Goal: Use online tool/utility: Utilize a website feature to perform a specific function

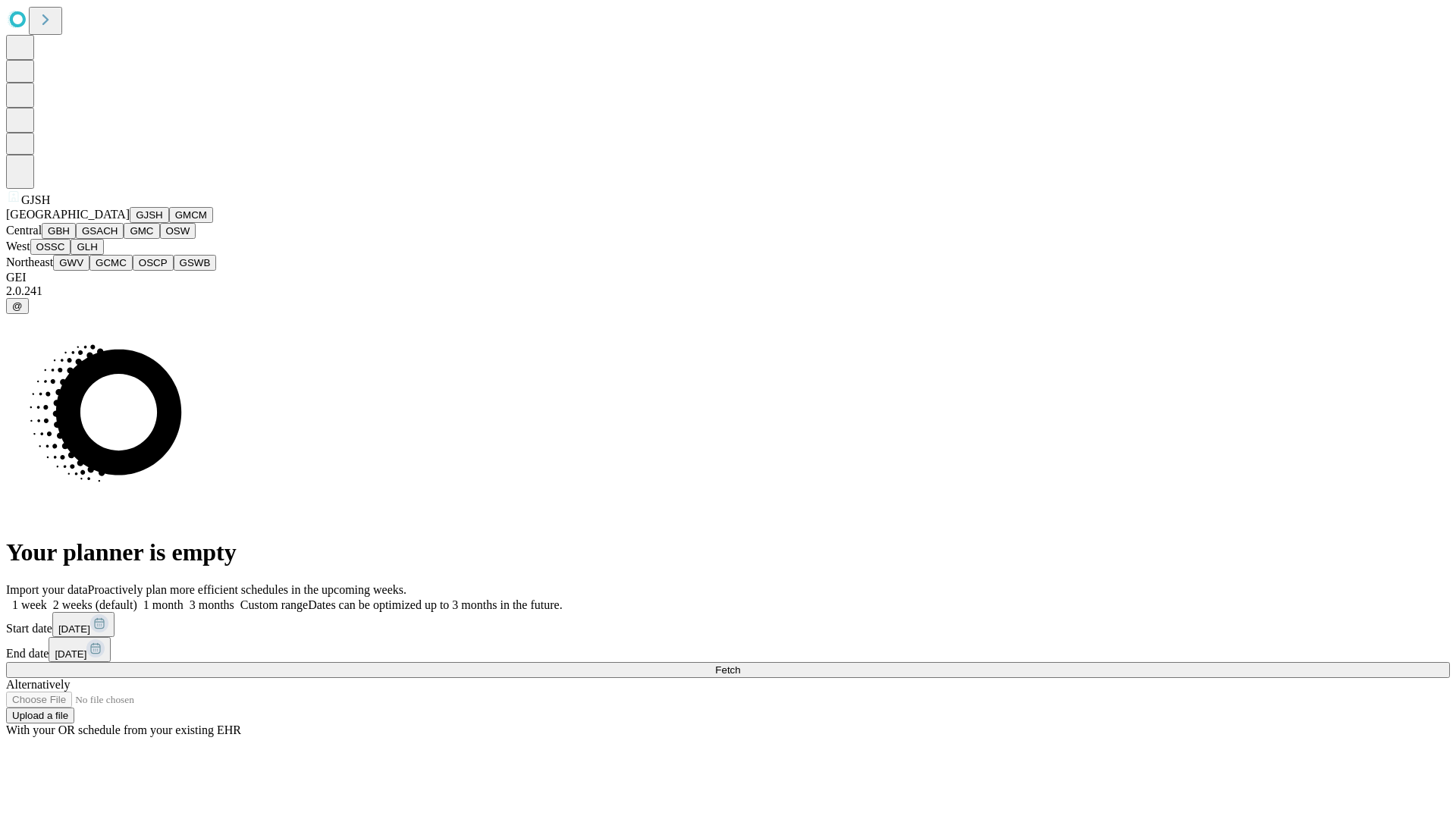
click at [130, 223] on button "GJSH" at bounding box center [149, 214] width 40 height 16
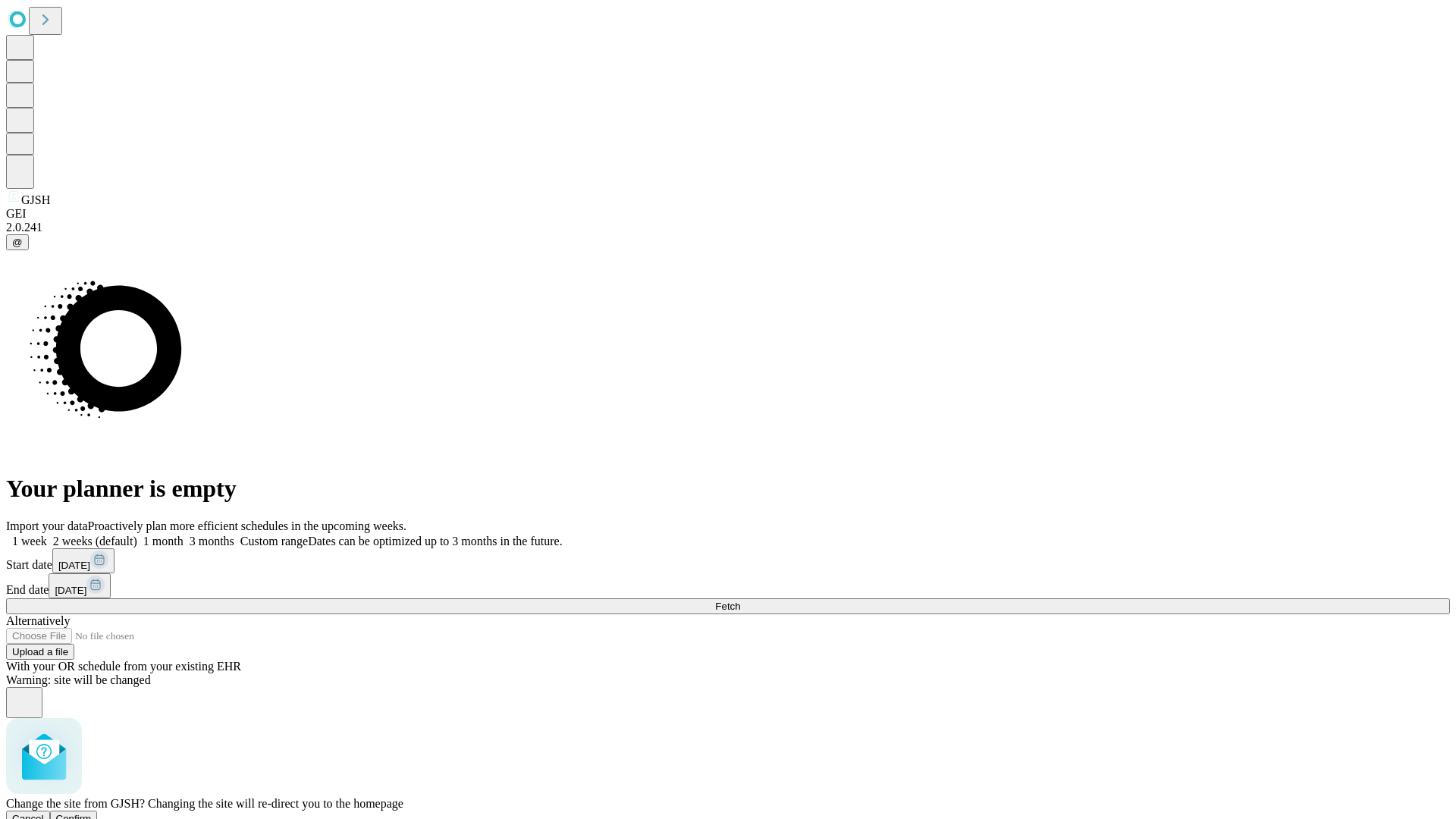
click at [92, 813] on span "Confirm" at bounding box center [74, 818] width 36 height 11
click at [184, 535] on label "1 month" at bounding box center [160, 541] width 47 height 13
click at [740, 600] on span "Fetch" at bounding box center [727, 605] width 25 height 11
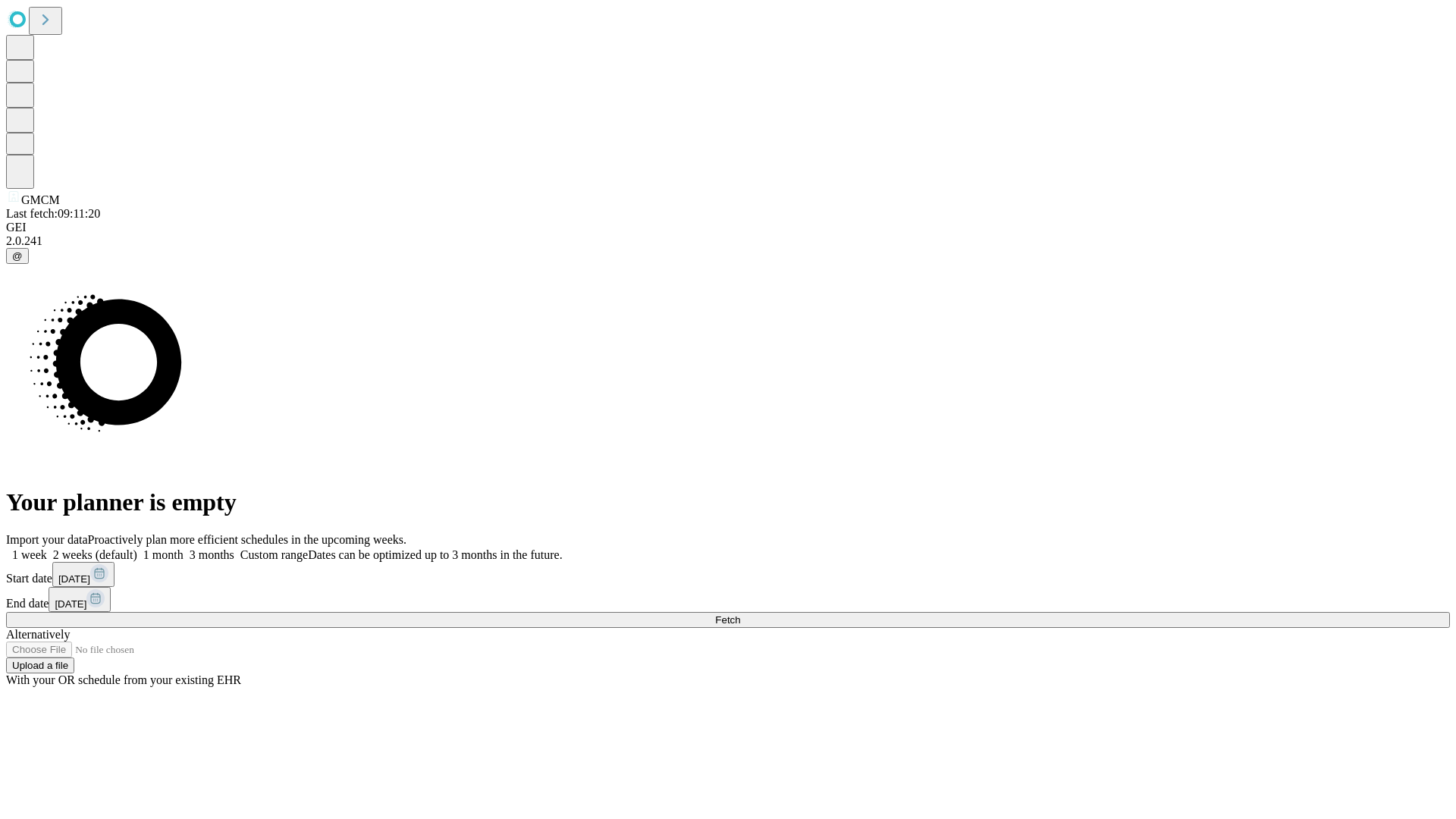
click at [184, 548] on label "1 month" at bounding box center [160, 554] width 47 height 13
click at [740, 614] on span "Fetch" at bounding box center [727, 619] width 25 height 11
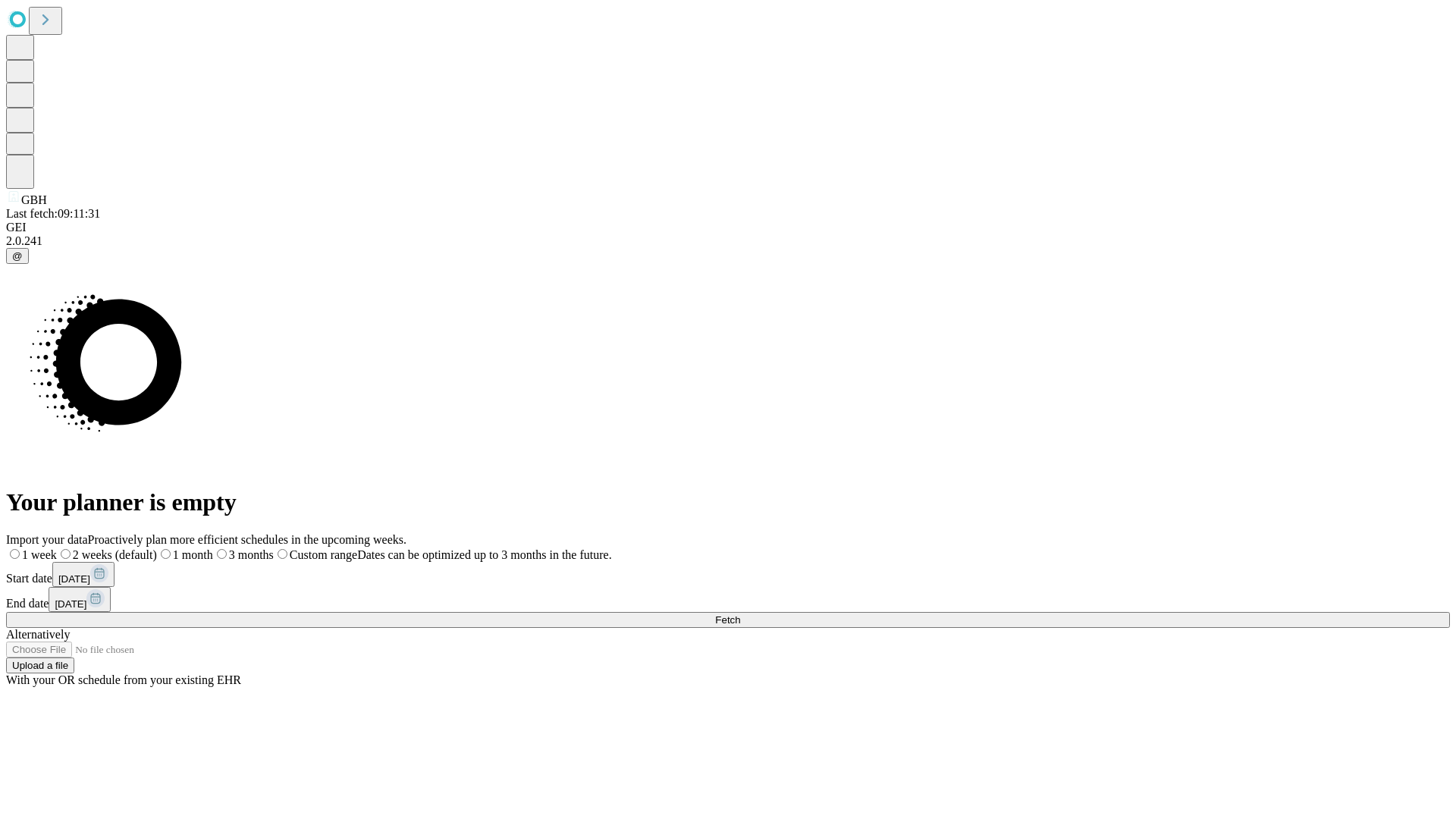
click at [740, 614] on span "Fetch" at bounding box center [727, 619] width 25 height 11
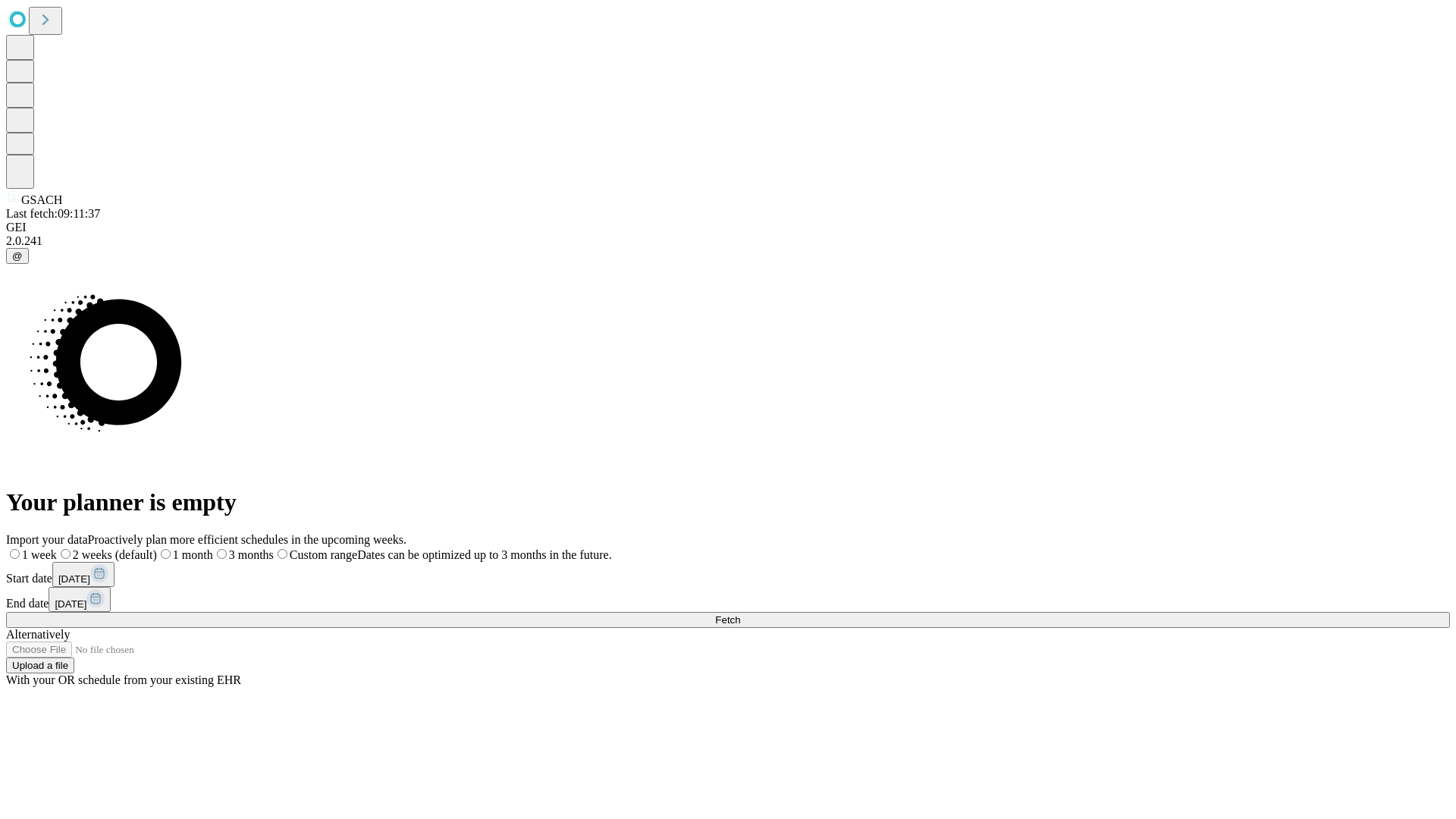
click at [213, 548] on label "1 month" at bounding box center [185, 554] width 56 height 13
click at [740, 614] on span "Fetch" at bounding box center [727, 619] width 25 height 11
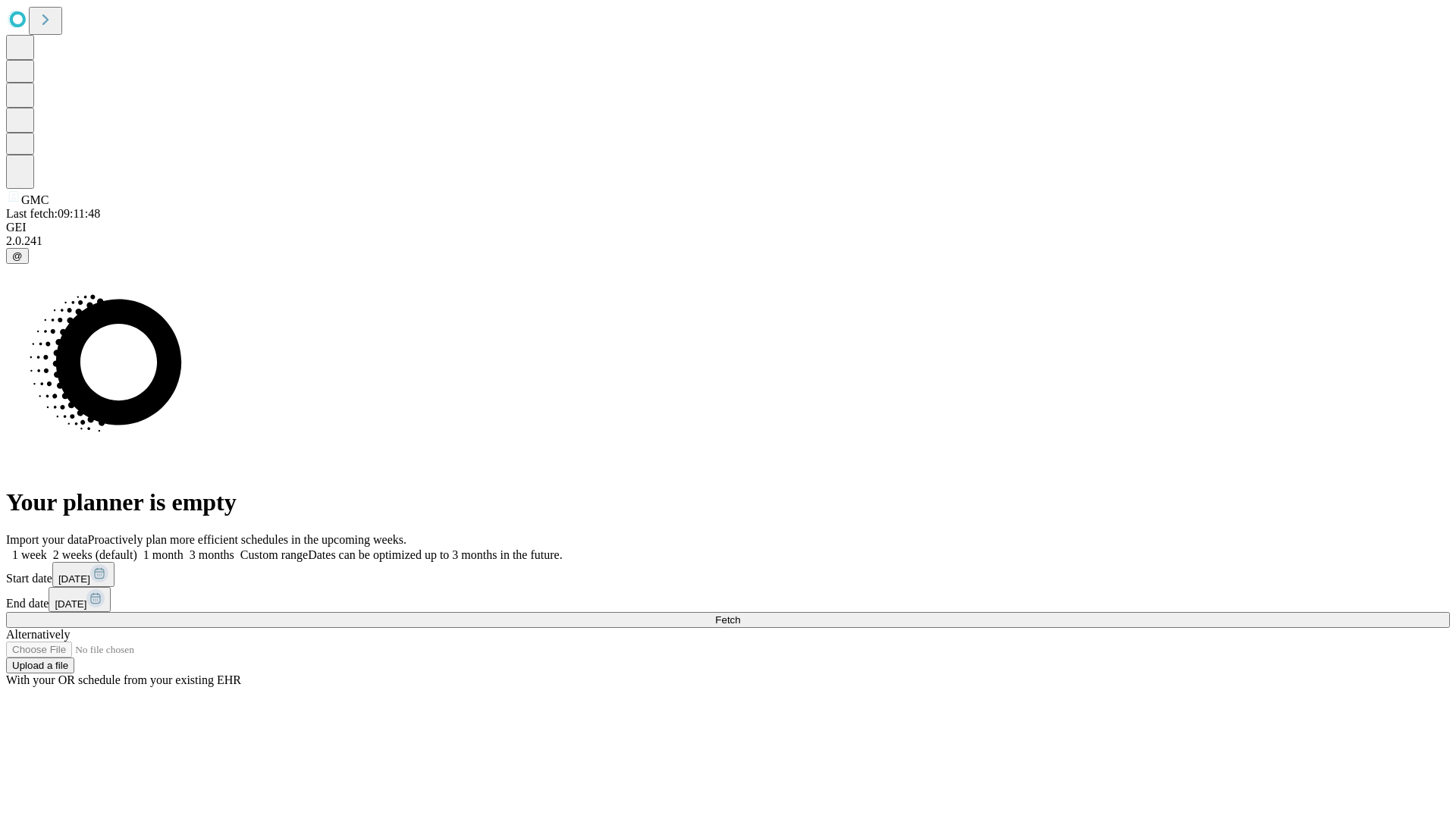
click at [184, 548] on label "1 month" at bounding box center [160, 554] width 47 height 13
click at [740, 614] on span "Fetch" at bounding box center [727, 619] width 25 height 11
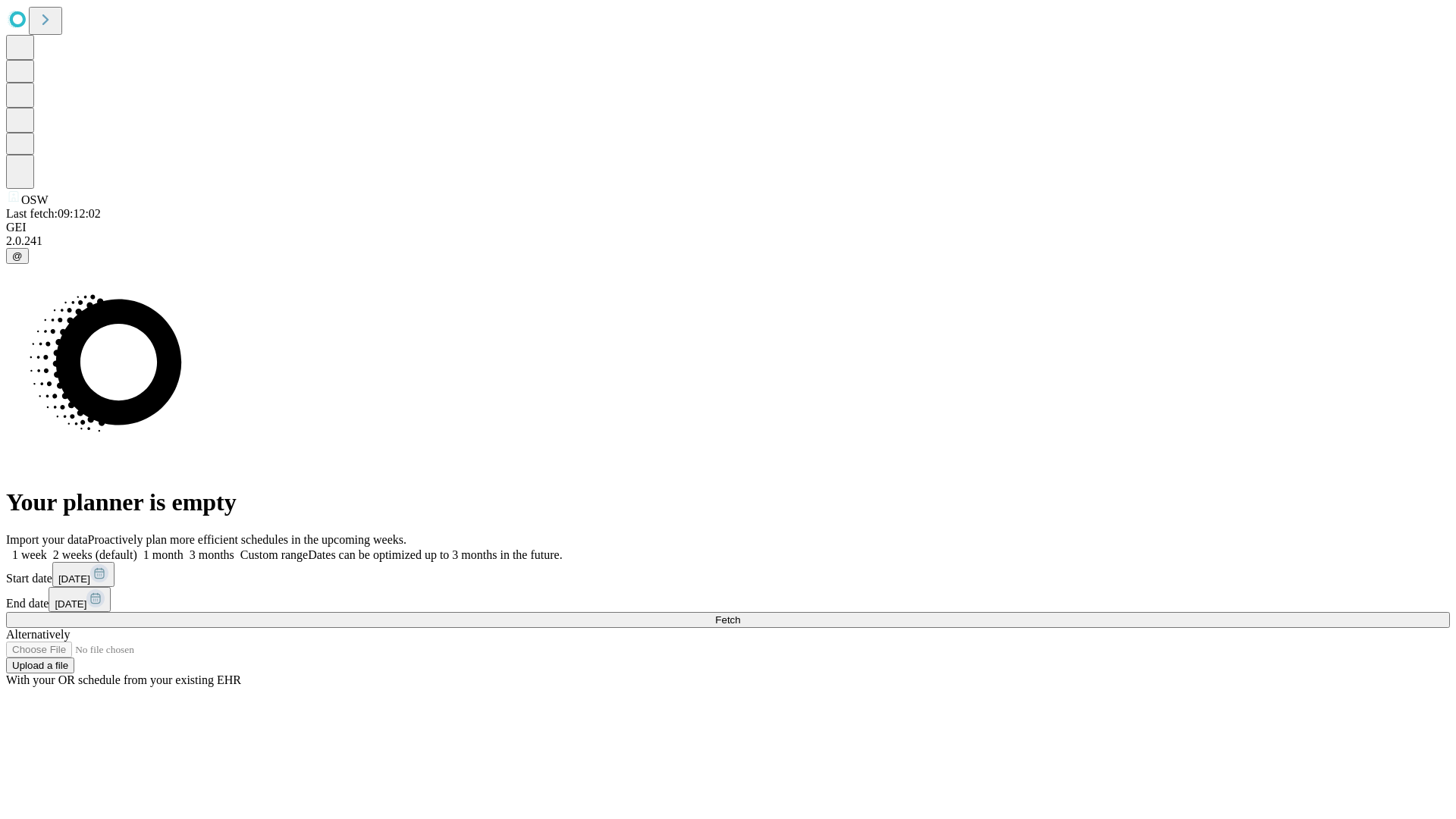
click at [740, 614] on span "Fetch" at bounding box center [727, 619] width 25 height 11
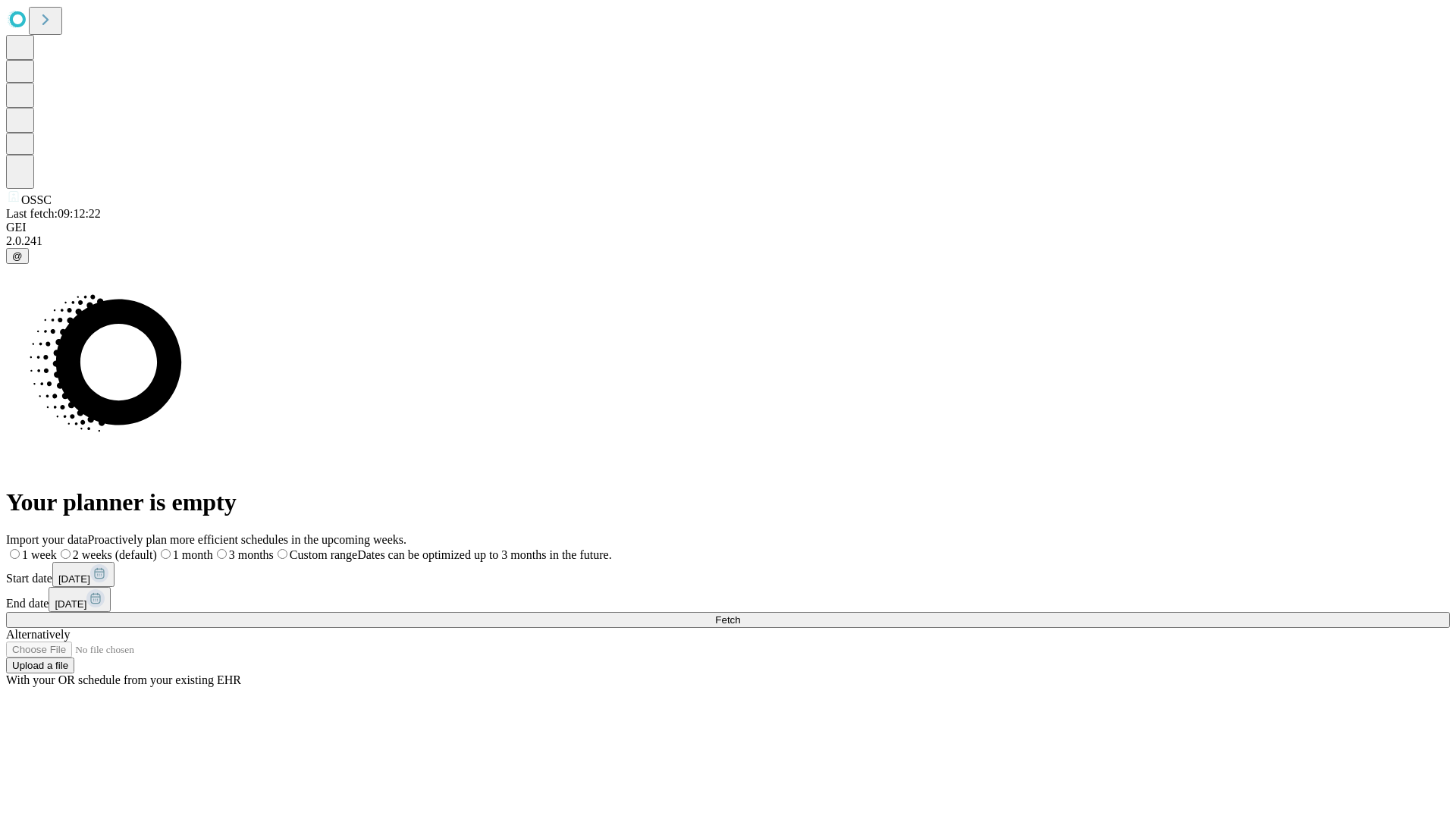
click at [213, 548] on label "1 month" at bounding box center [185, 554] width 56 height 13
click at [740, 614] on span "Fetch" at bounding box center [727, 619] width 25 height 11
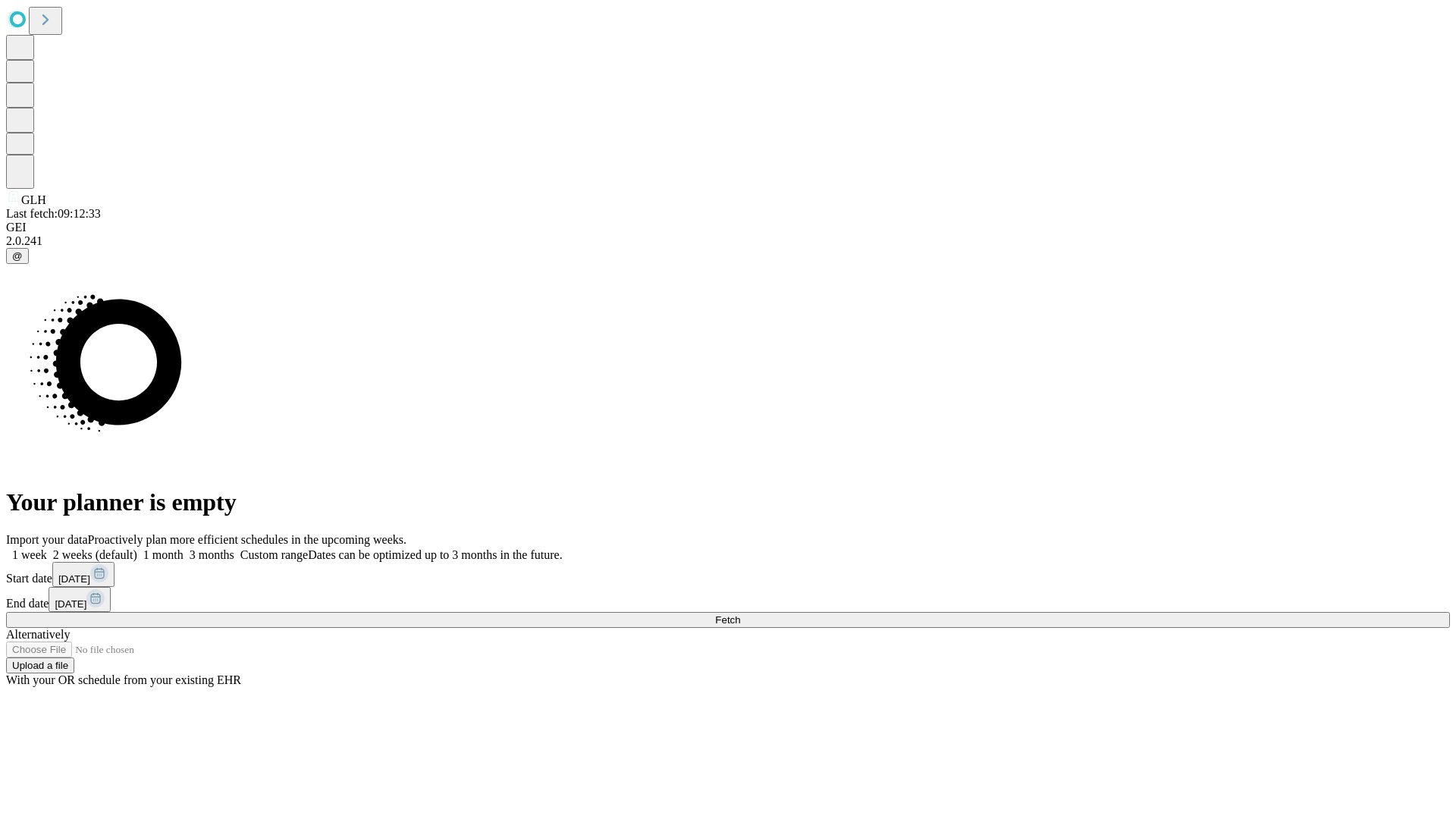
click at [184, 548] on label "1 month" at bounding box center [160, 554] width 47 height 13
click at [740, 614] on span "Fetch" at bounding box center [727, 619] width 25 height 11
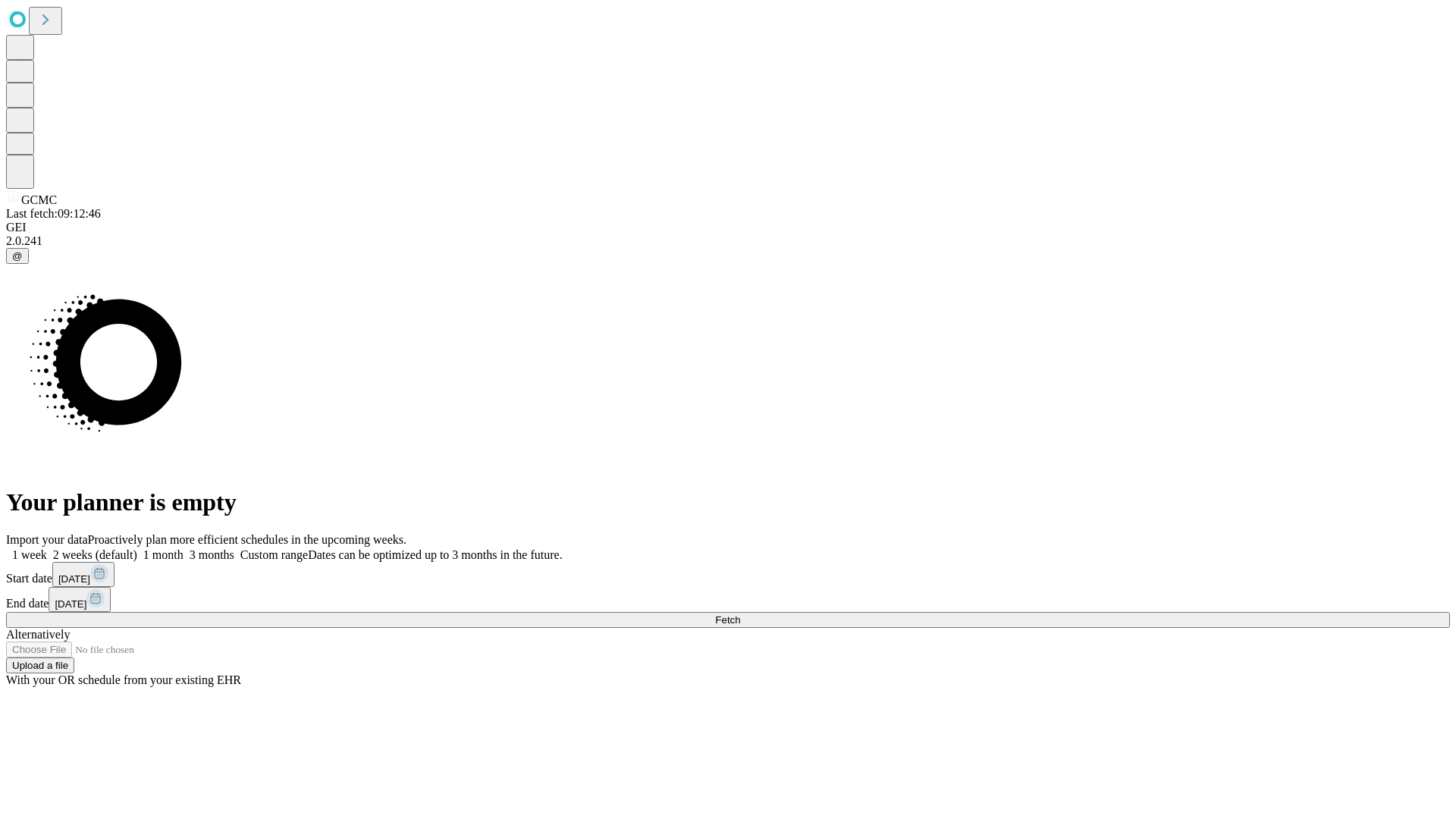
click at [184, 548] on label "1 month" at bounding box center [160, 554] width 47 height 13
click at [740, 614] on span "Fetch" at bounding box center [727, 619] width 25 height 11
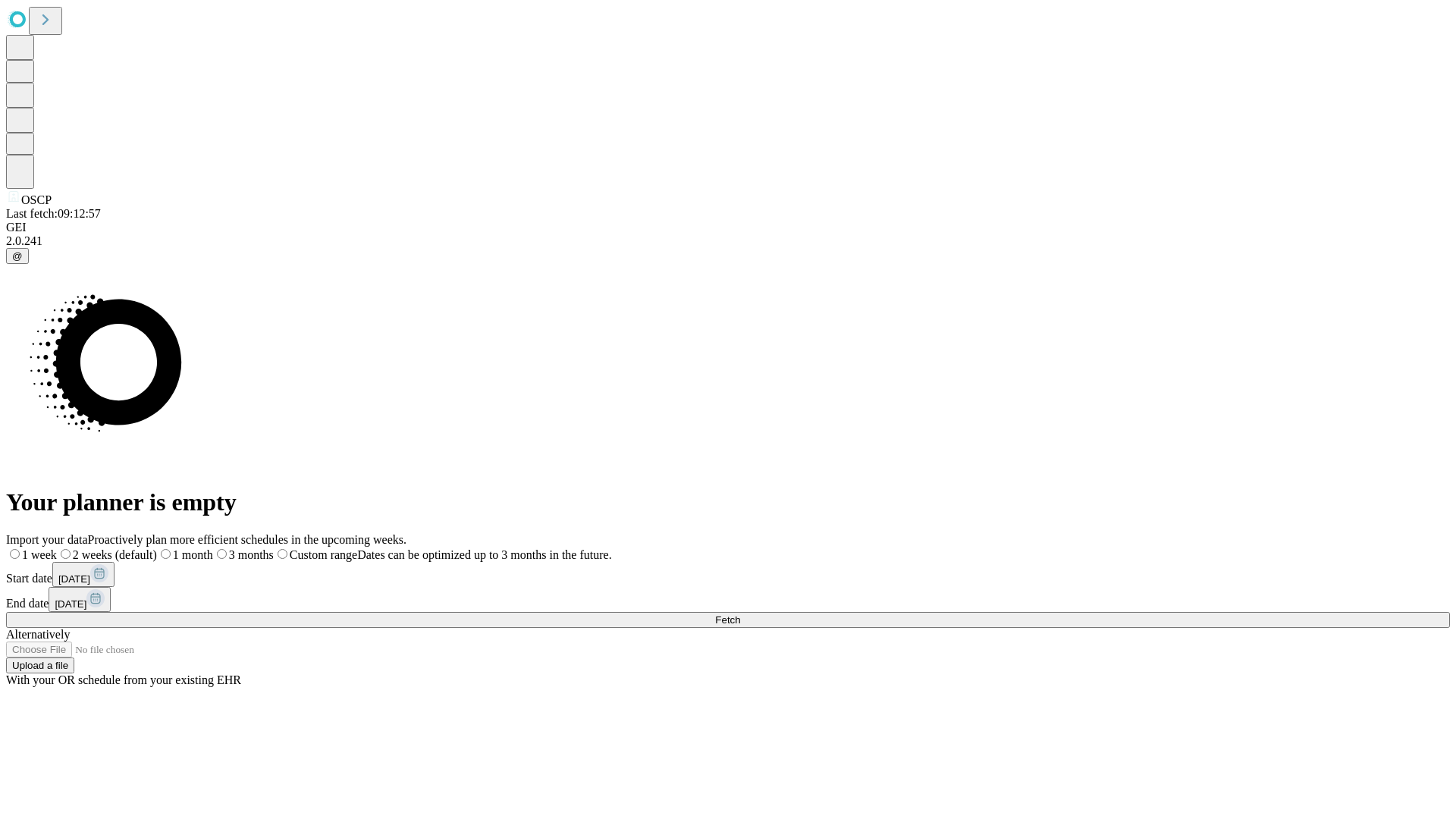
click at [213, 548] on label "1 month" at bounding box center [185, 554] width 56 height 13
click at [740, 614] on span "Fetch" at bounding box center [727, 619] width 25 height 11
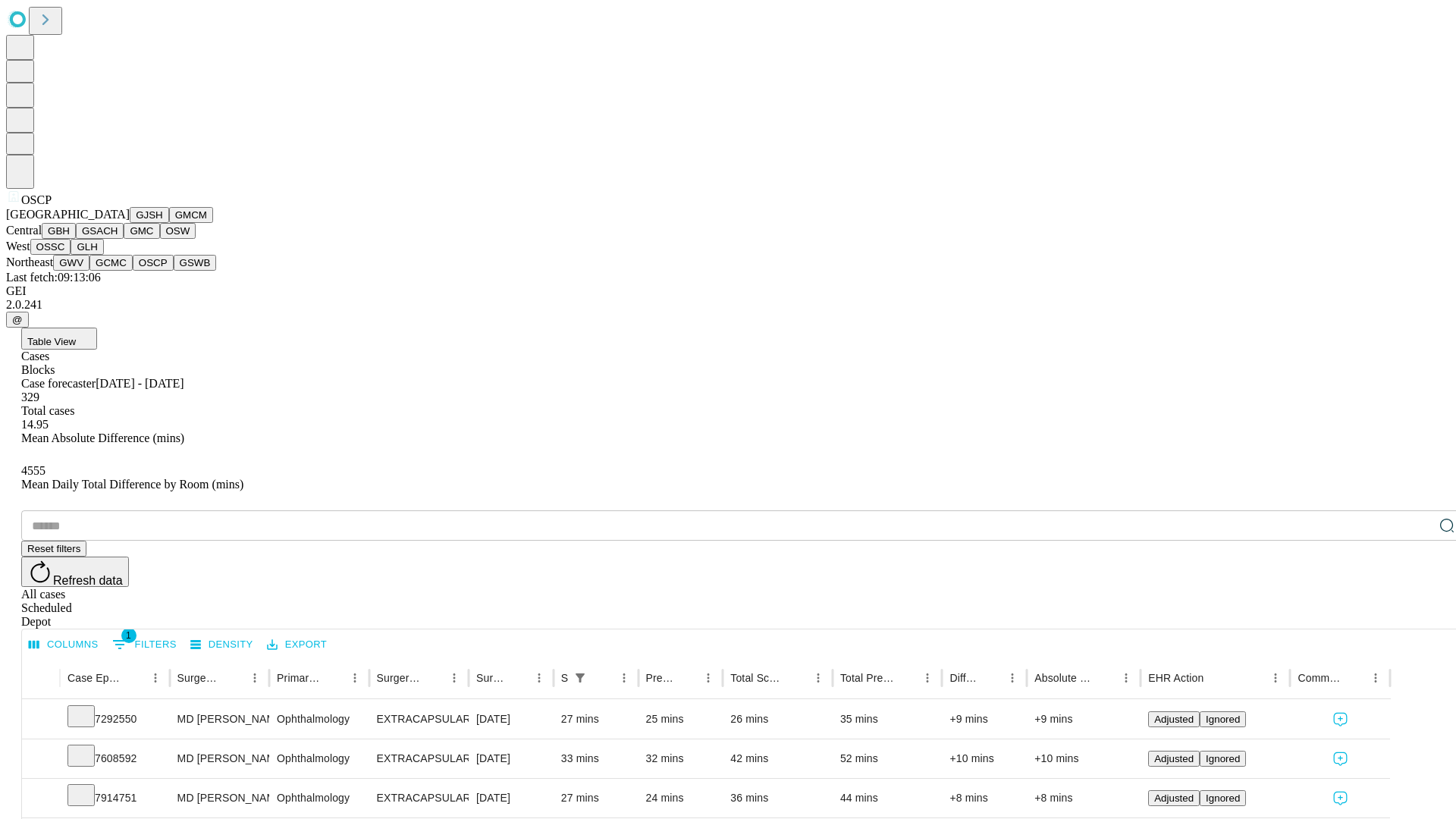
click at [174, 271] on button "GSWB" at bounding box center [195, 262] width 43 height 16
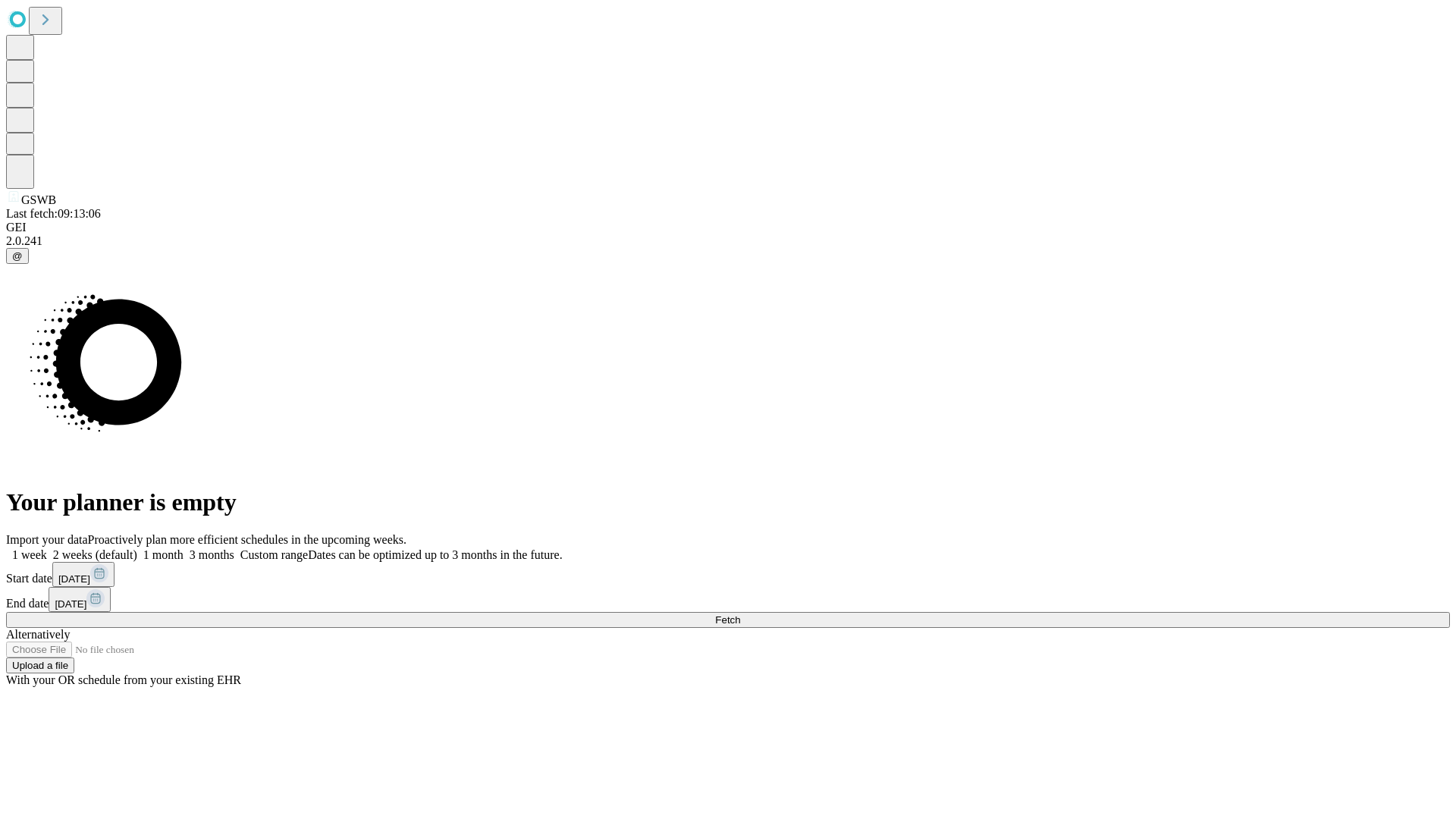
click at [184, 548] on label "1 month" at bounding box center [160, 554] width 47 height 13
click at [740, 614] on span "Fetch" at bounding box center [727, 619] width 25 height 11
